Goal: Task Accomplishment & Management: Use online tool/utility

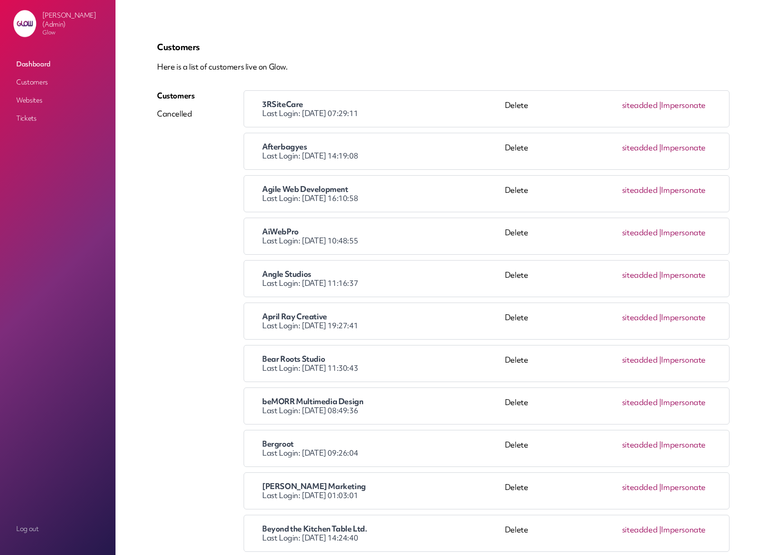
click at [688, 108] on link "Impersonate" at bounding box center [683, 105] width 45 height 10
click at [683, 107] on link "Impersonate" at bounding box center [683, 105] width 45 height 10
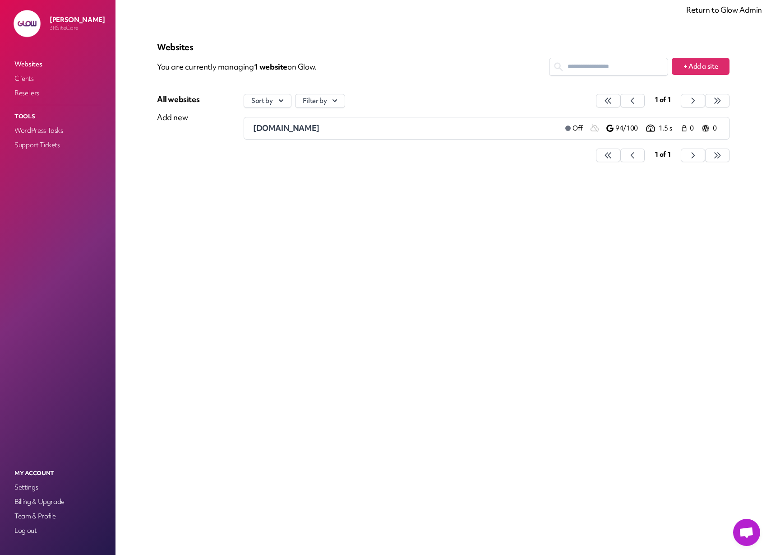
click at [755, 532] on span "Open chat" at bounding box center [746, 532] width 27 height 27
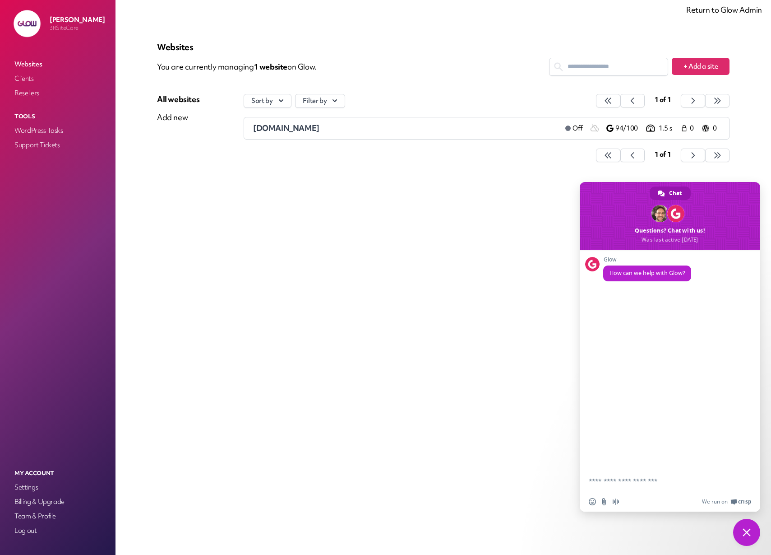
click at [748, 536] on span "Close chat" at bounding box center [746, 532] width 27 height 27
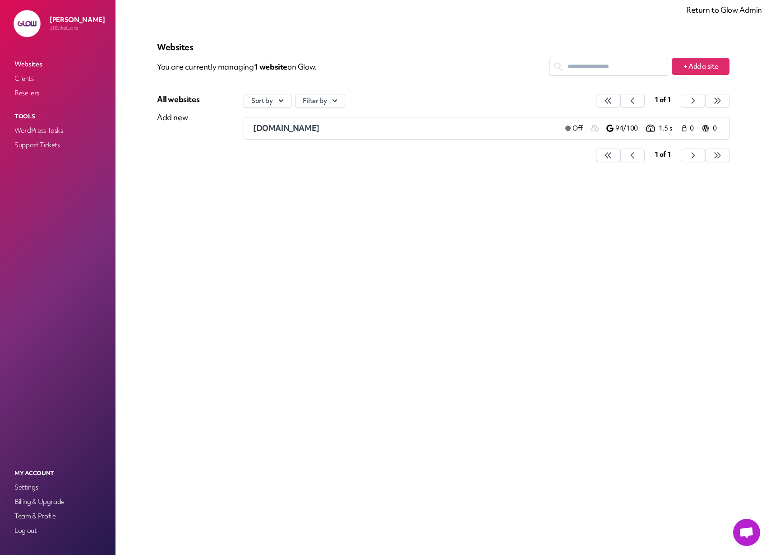
click at [603, 299] on div "Websites You are currently managing 1 website on Glow. + Add a site All website…" at bounding box center [443, 277] width 616 height 511
